Goal: Find specific page/section: Find specific page/section

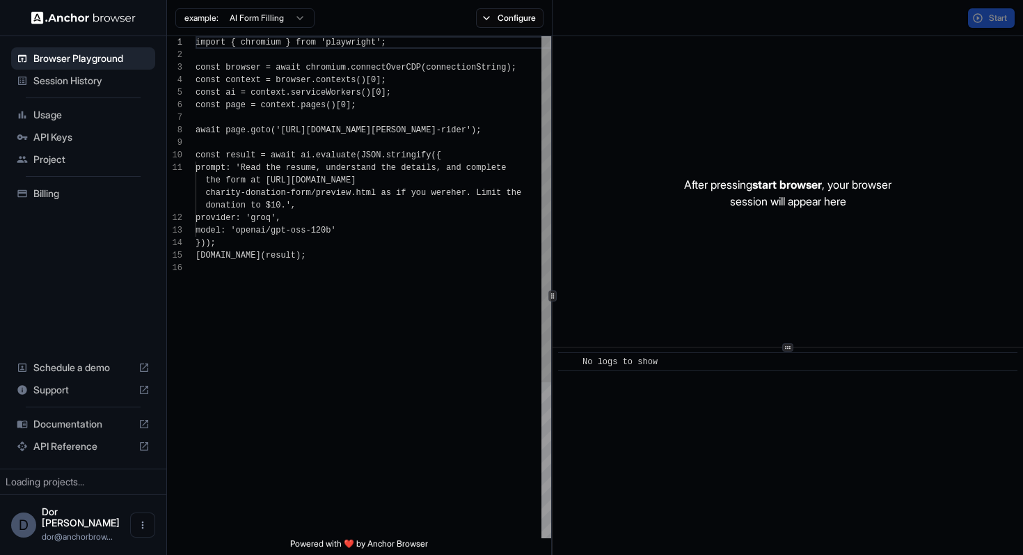
scroll to position [125, 0]
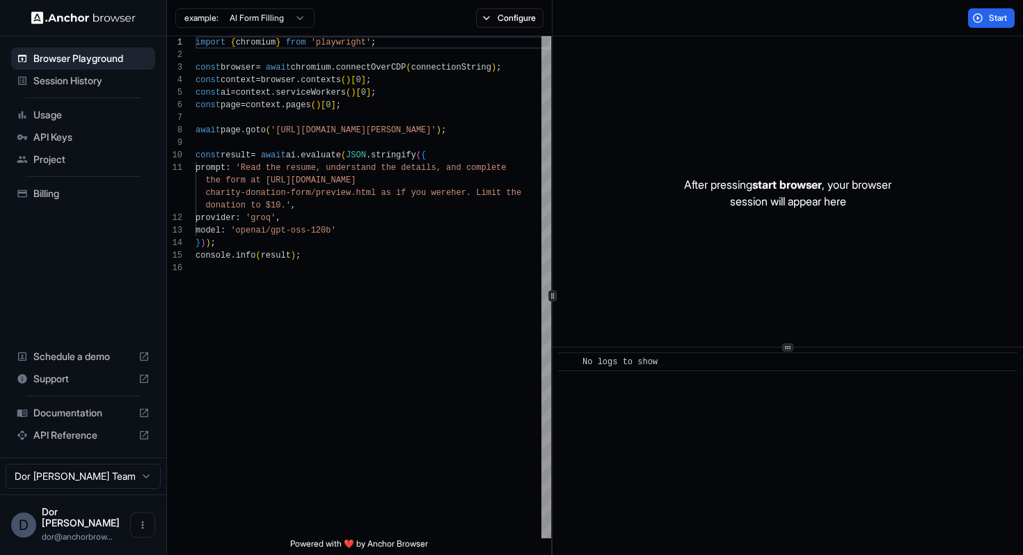
click at [76, 85] on span "Session History" at bounding box center [91, 81] width 116 height 14
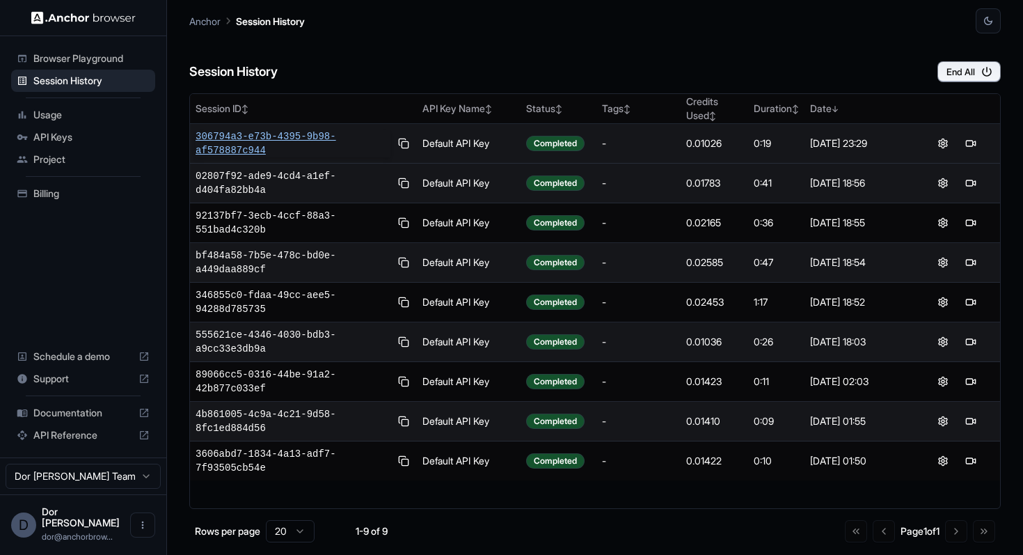
click at [276, 136] on span "306794a3-e73b-4395-9b98-af578887c944" at bounding box center [293, 143] width 195 height 28
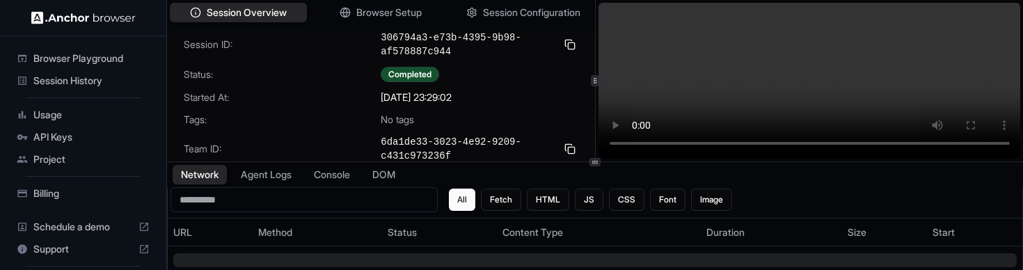
click at [624, 170] on div "Network Agent Logs Console DOM" at bounding box center [595, 174] width 856 height 25
